Goal: Check status: Check status

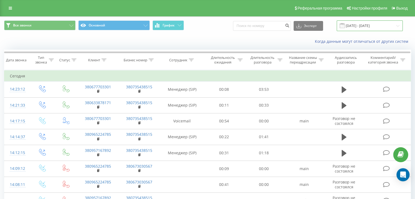
click at [398, 26] on input "[DATE] - [DATE]" at bounding box center [370, 25] width 66 height 11
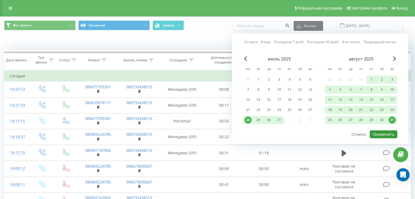
click at [382, 131] on button "Применить" at bounding box center [384, 135] width 28 height 8
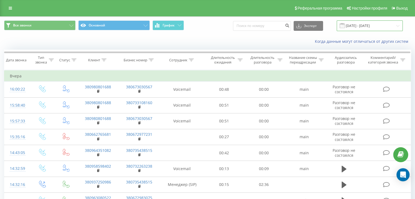
click at [396, 26] on input "[DATE] - [DATE]" at bounding box center [370, 25] width 66 height 11
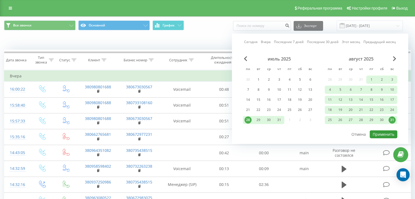
click at [379, 135] on button "Применить" at bounding box center [384, 135] width 28 height 8
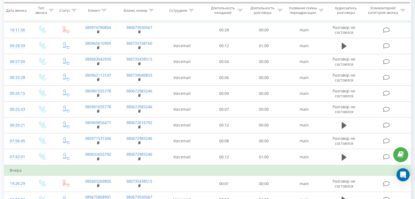
scroll to position [9, 0]
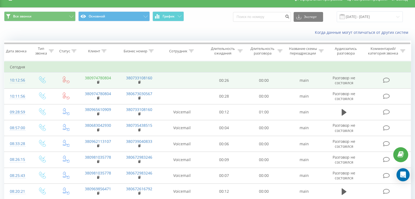
click at [107, 78] on link "380974780804" at bounding box center [98, 77] width 26 height 5
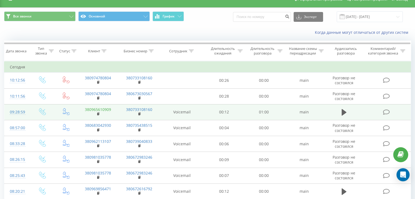
click at [108, 109] on link "380965610909" at bounding box center [98, 109] width 26 height 5
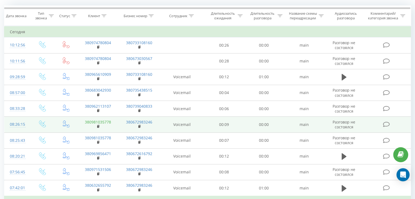
scroll to position [36, 0]
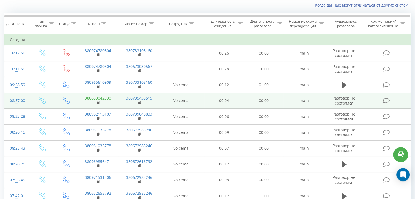
click at [106, 97] on link "380683042930" at bounding box center [98, 98] width 26 height 5
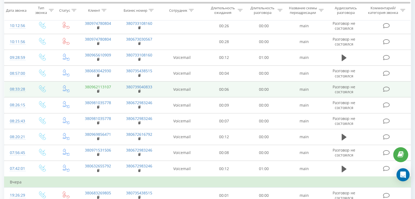
click at [104, 87] on link "380962113107" at bounding box center [98, 86] width 26 height 5
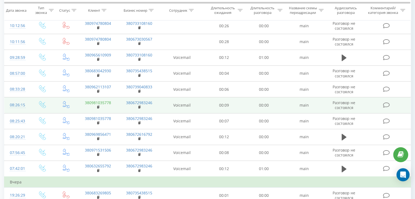
click at [107, 102] on link "380981035778" at bounding box center [98, 102] width 26 height 5
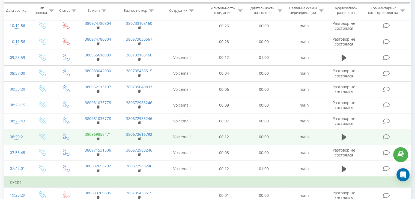
click at [107, 133] on link "380969856471" at bounding box center [98, 134] width 26 height 5
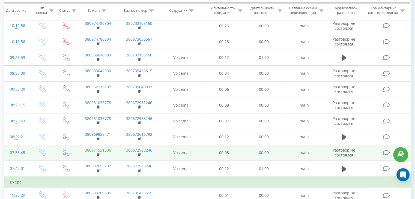
click at [105, 150] on link "380971531506" at bounding box center [98, 150] width 26 height 5
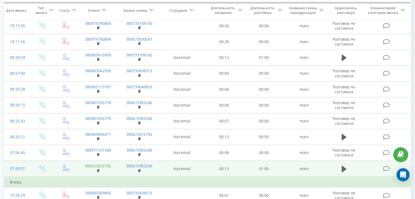
click at [108, 165] on link "380632655792" at bounding box center [98, 166] width 26 height 5
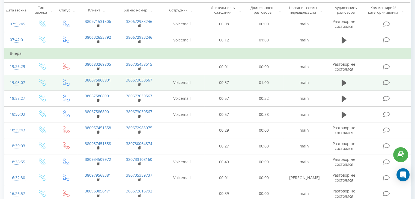
scroll to position [200, 0]
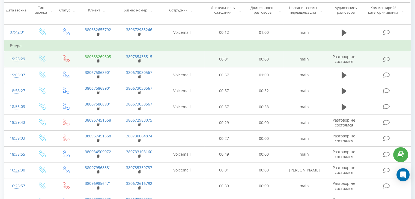
click at [109, 55] on link "380683269805" at bounding box center [98, 56] width 26 height 5
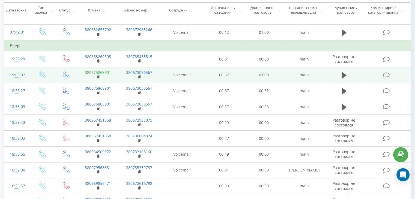
click at [107, 72] on link "380675868901" at bounding box center [98, 72] width 26 height 5
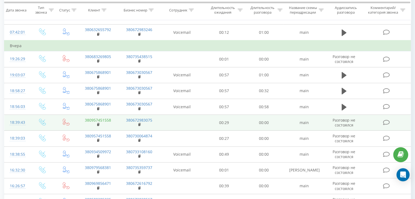
click at [108, 118] on link "380957451558" at bounding box center [98, 120] width 26 height 5
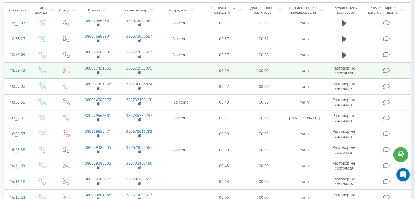
scroll to position [255, 0]
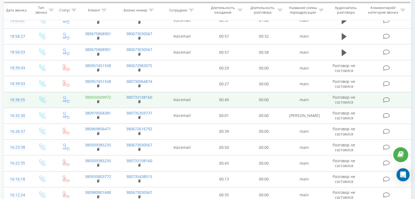
click at [106, 95] on link "380934509972" at bounding box center [98, 97] width 26 height 5
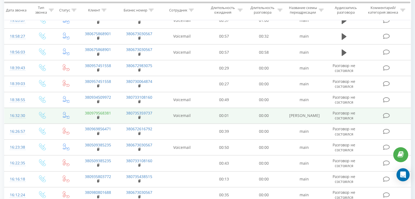
click at [105, 111] on link "380979568381" at bounding box center [98, 113] width 26 height 5
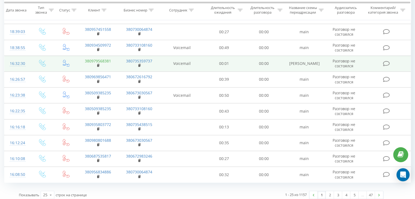
scroll to position [309, 0]
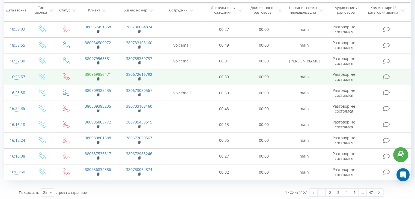
click at [104, 72] on link "380969856471" at bounding box center [98, 74] width 26 height 5
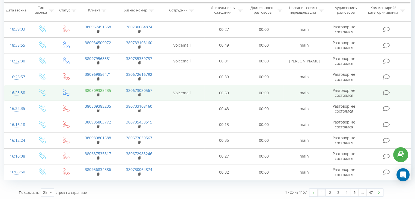
click at [105, 89] on link "380509385235" at bounding box center [98, 90] width 26 height 5
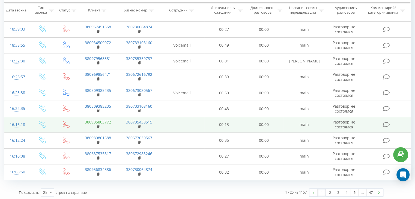
click at [105, 120] on link "380935803772" at bounding box center [98, 122] width 26 height 5
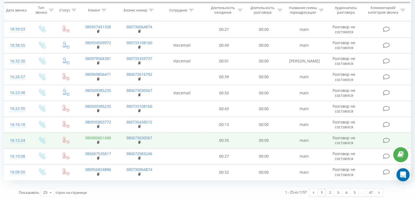
click at [103, 137] on link "380980801688" at bounding box center [98, 137] width 26 height 5
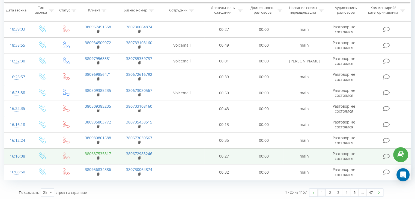
click at [106, 152] on link "380687535817" at bounding box center [98, 153] width 26 height 5
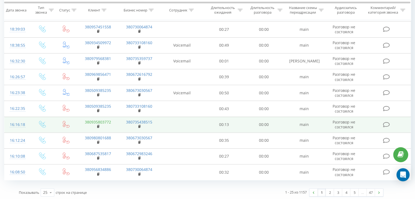
click at [108, 121] on link "380935803772" at bounding box center [98, 122] width 26 height 5
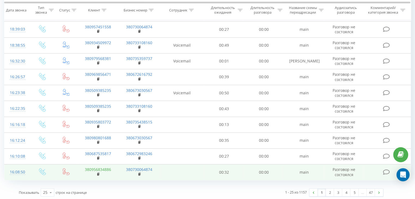
click at [107, 168] on link "380956834886" at bounding box center [98, 169] width 26 height 5
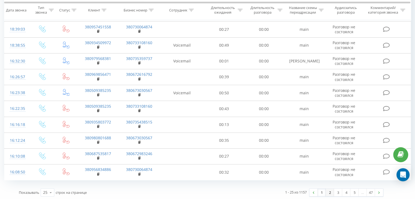
click at [329, 191] on link "2" at bounding box center [330, 193] width 8 height 8
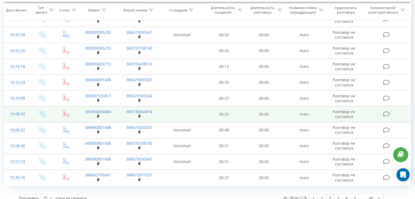
scroll to position [309, 0]
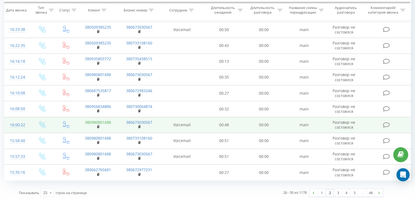
click at [107, 120] on link "380980801688" at bounding box center [98, 122] width 26 height 5
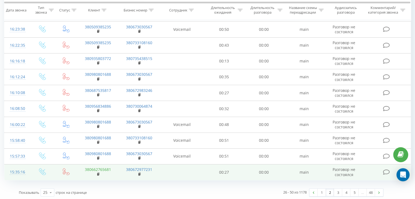
click at [105, 167] on link "380662765681" at bounding box center [98, 169] width 26 height 5
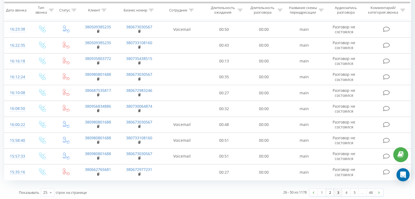
click at [339, 190] on link "3" at bounding box center [338, 193] width 8 height 8
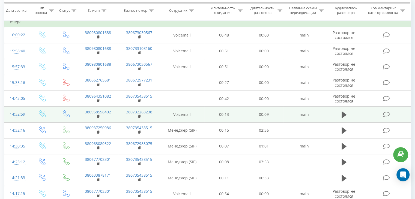
scroll to position [36, 0]
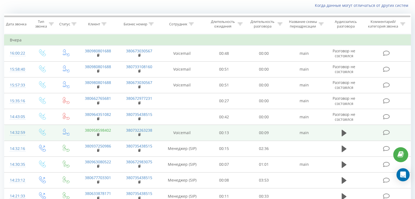
click at [105, 131] on link "380958598402" at bounding box center [98, 130] width 26 height 5
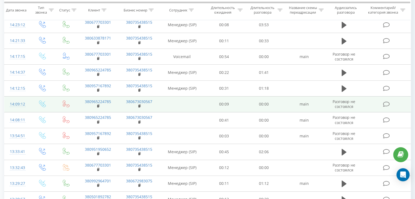
scroll to position [299, 0]
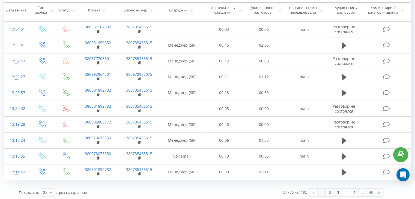
click at [323, 192] on link "1" at bounding box center [322, 193] width 8 height 8
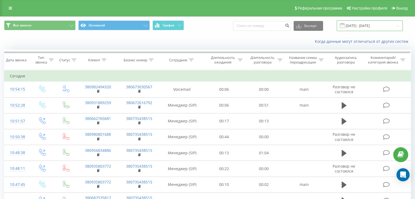
click at [399, 25] on input "[DATE] - [DATE]" at bounding box center [370, 25] width 66 height 11
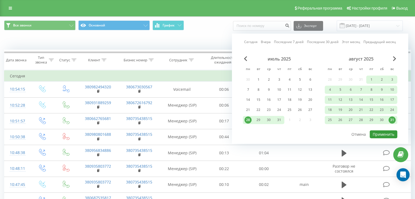
click at [389, 132] on button "Применить" at bounding box center [384, 135] width 28 height 8
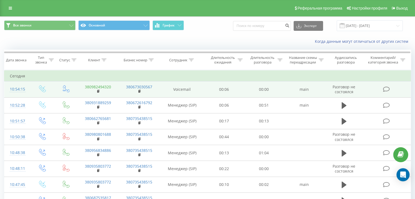
click at [109, 87] on link "380982494320" at bounding box center [98, 86] width 26 height 5
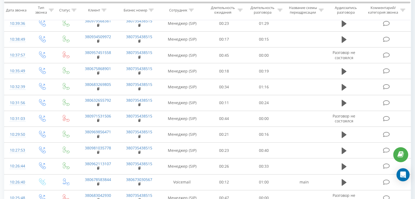
scroll to position [273, 0]
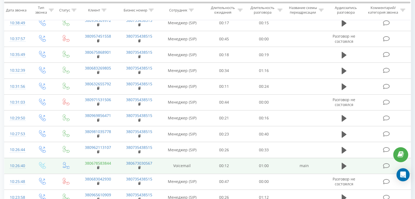
click at [106, 162] on link "380678583844" at bounding box center [98, 163] width 26 height 5
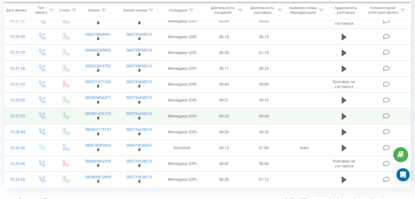
scroll to position [299, 0]
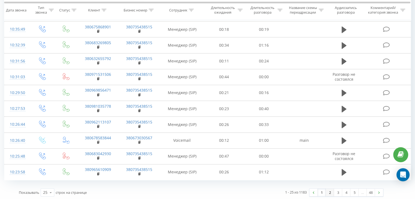
click at [329, 192] on link "2" at bounding box center [330, 193] width 8 height 8
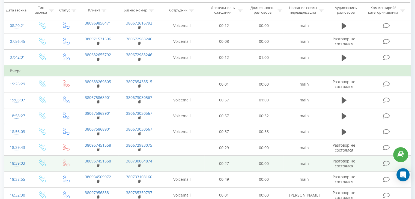
scroll to position [309, 0]
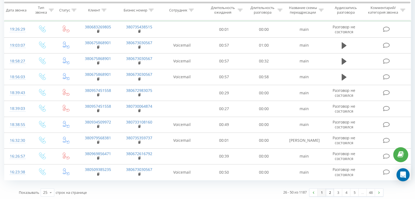
click at [320, 189] on link "1" at bounding box center [322, 193] width 8 height 8
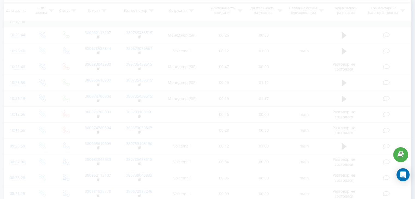
scroll to position [36, 0]
